Goal: Task Accomplishment & Management: Manage account settings

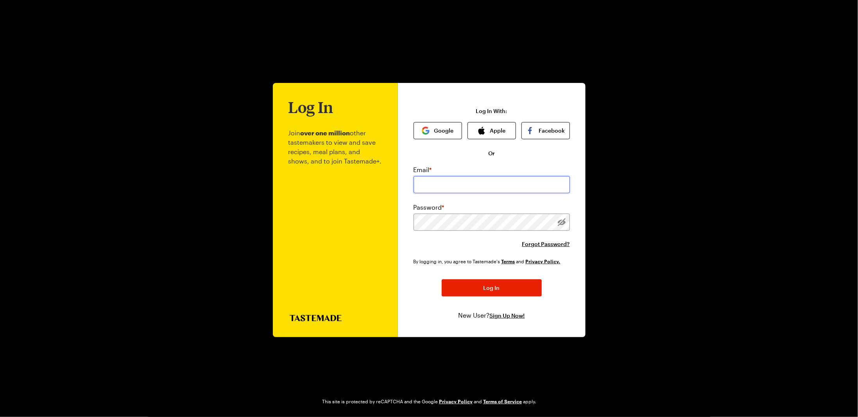
click at [451, 183] on input "email" at bounding box center [491, 184] width 156 height 17
type input "caudill1028@gmail.com"
click at [485, 290] on span "Log In" at bounding box center [491, 288] width 16 height 8
